Goal: Navigation & Orientation: Understand site structure

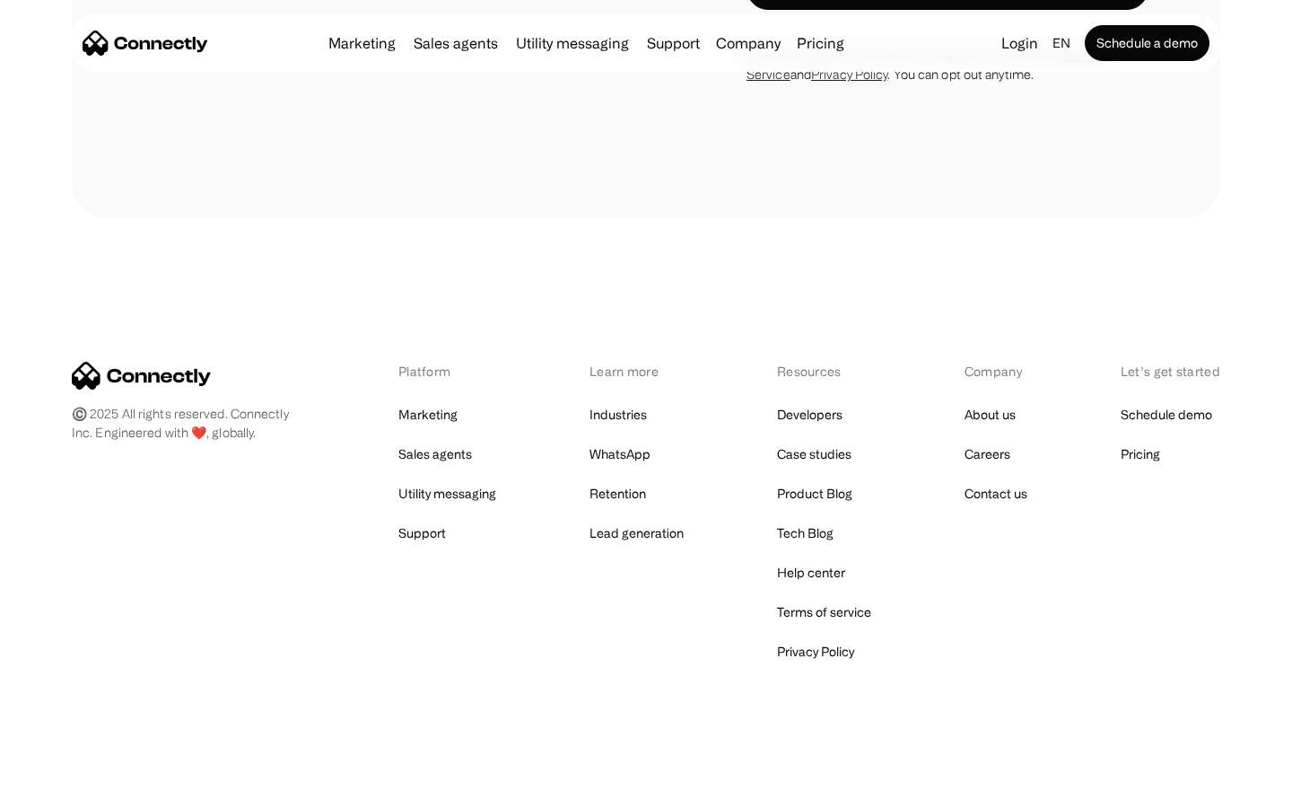
scroll to position [1216, 0]
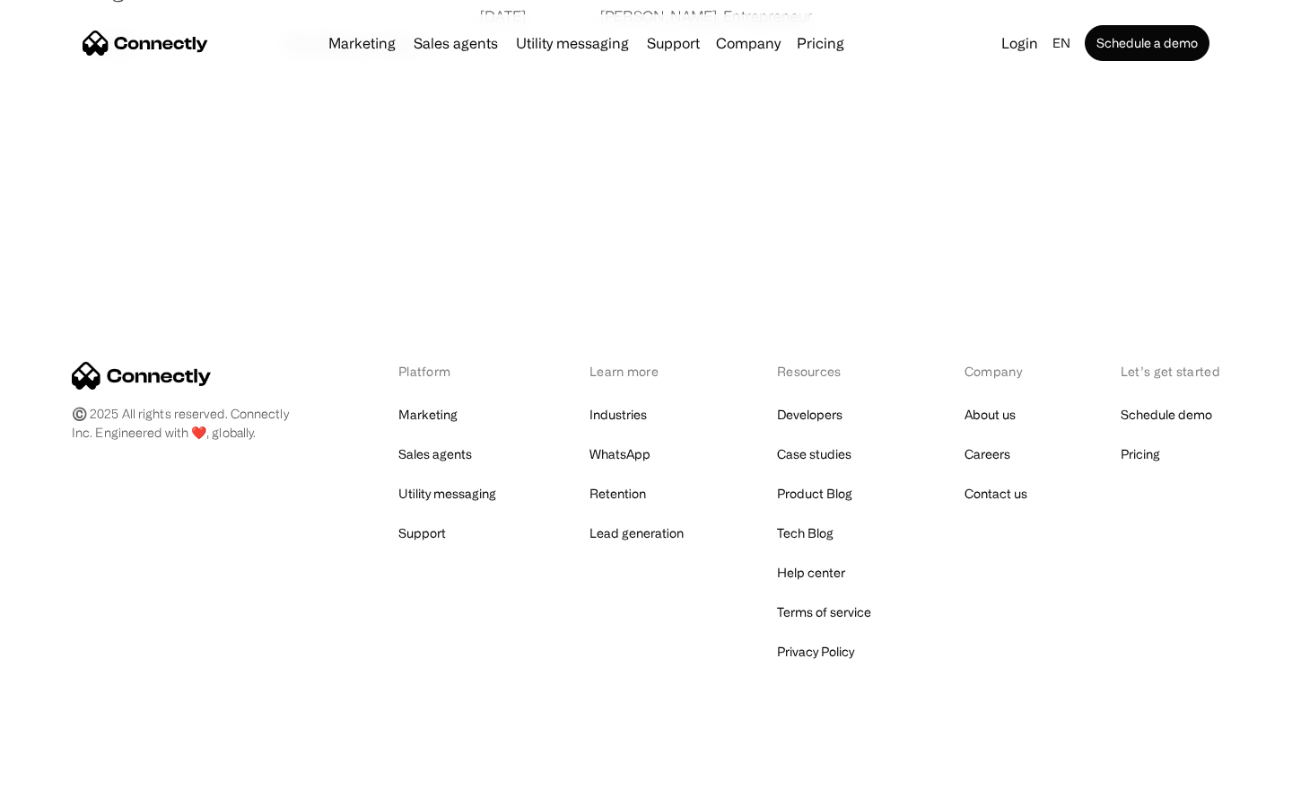
scroll to position [3448, 0]
